Goal: Task Accomplishment & Management: Use online tool/utility

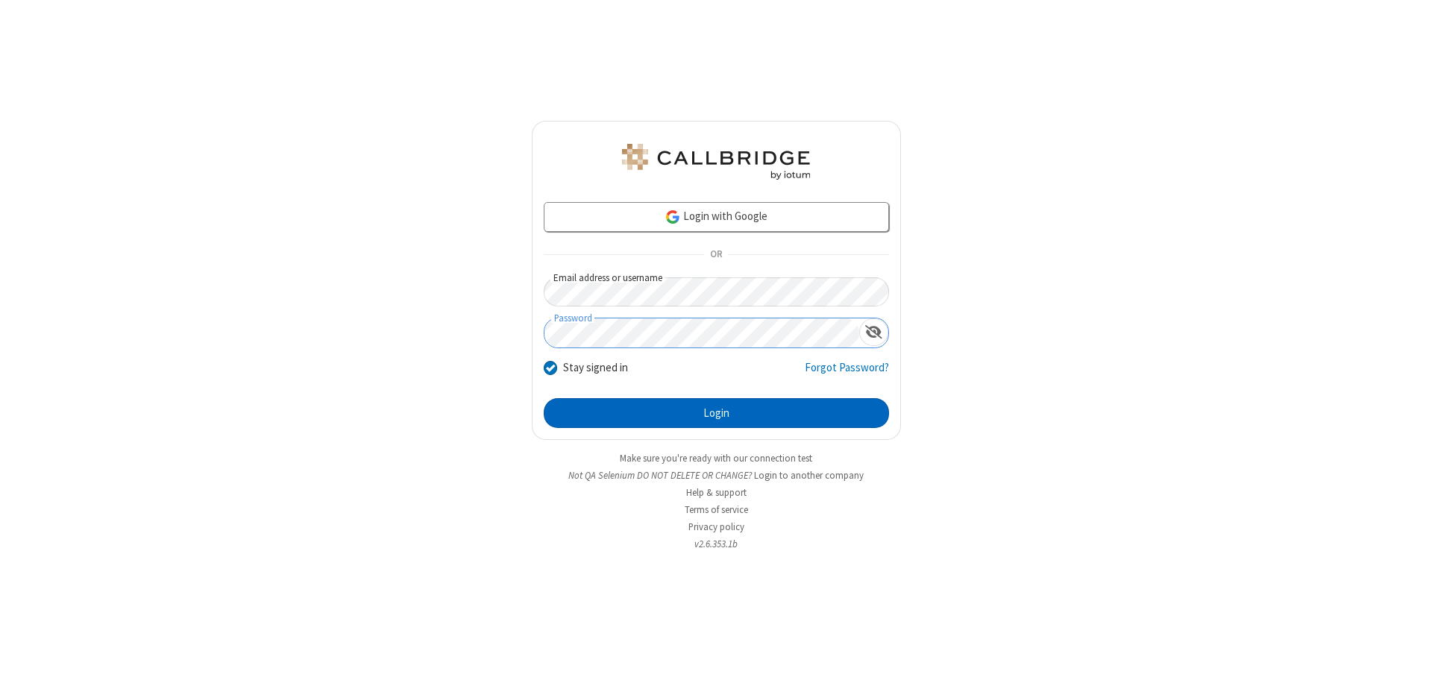
click at [716, 413] on button "Login" at bounding box center [716, 413] width 345 height 30
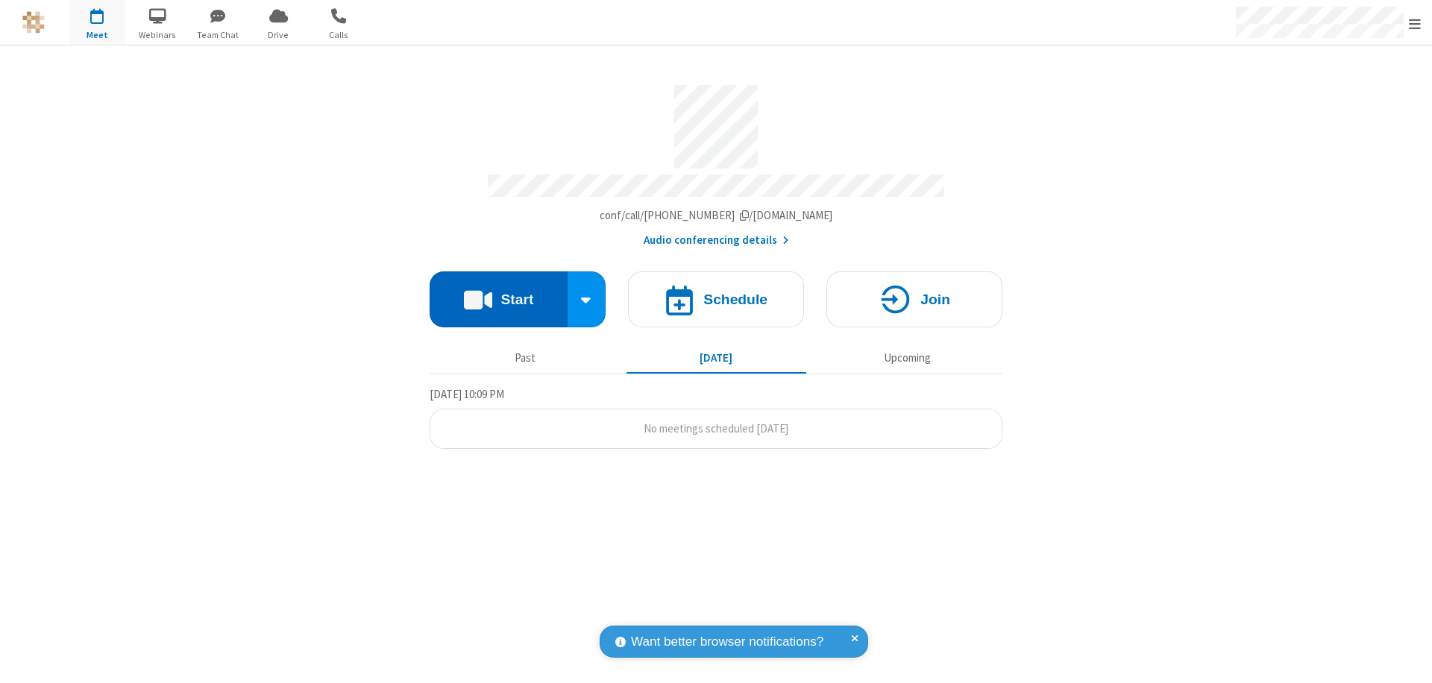
click at [498, 292] on button "Start" at bounding box center [499, 300] width 138 height 56
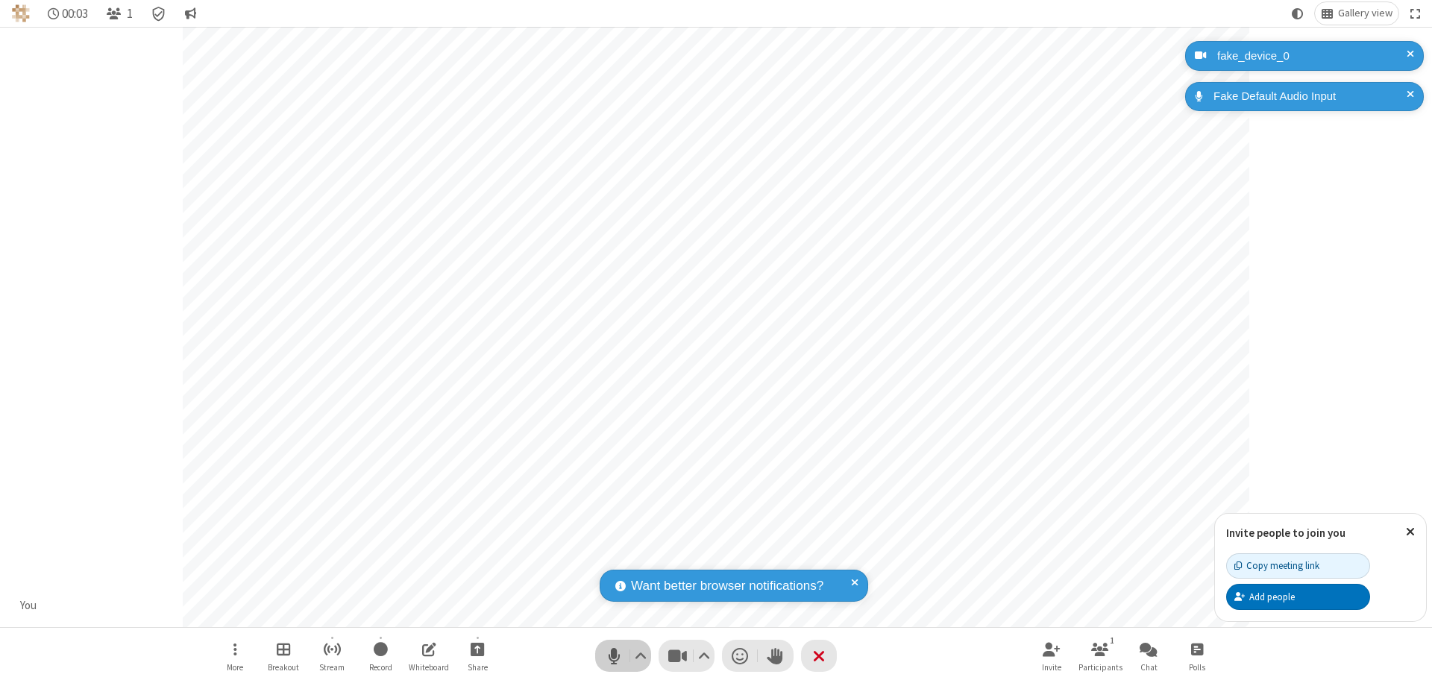
click at [614, 656] on span "Mute (⌘+Shift+A)" at bounding box center [614, 656] width 22 height 22
click at [614, 656] on span "Unmute (⌘+Shift+A)" at bounding box center [614, 656] width 22 height 22
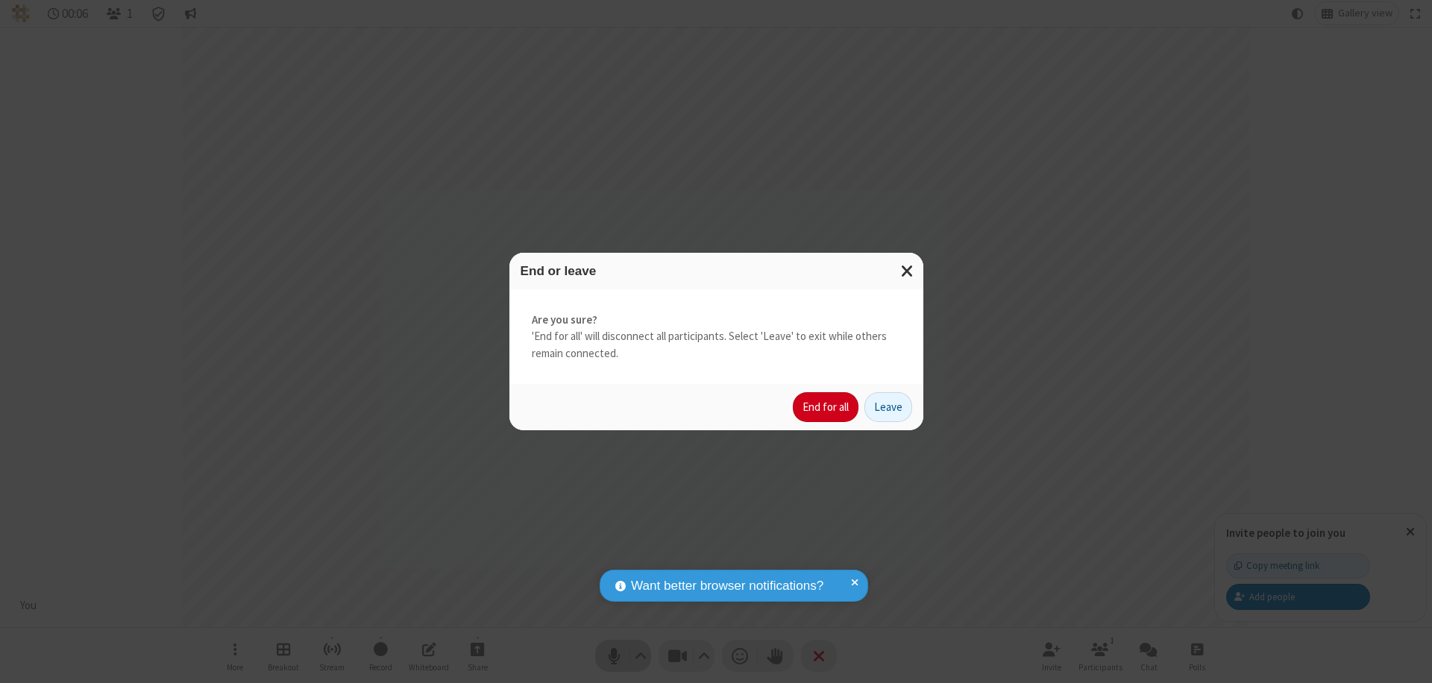
click at [827, 407] on button "End for all" at bounding box center [826, 407] width 66 height 30
